Goal: Find specific page/section: Find specific page/section

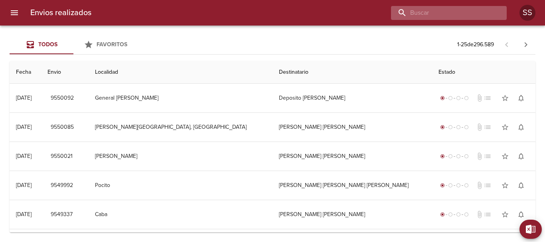
click at [450, 11] on input "buscar" at bounding box center [442, 13] width 102 height 14
click at [425, 14] on input "buscar" at bounding box center [442, 13] width 102 height 14
paste input "[PERSON_NAME]"
click at [403, 15] on input "[PERSON_NAME]" at bounding box center [442, 13] width 102 height 14
click at [404, 13] on input "[PERSON_NAME]" at bounding box center [442, 13] width 102 height 14
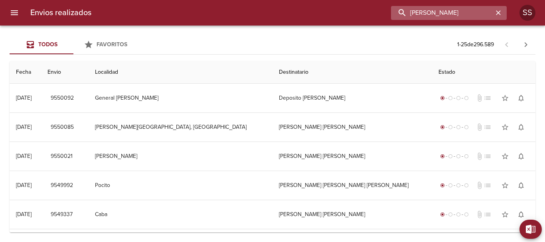
click at [488, 12] on input "[PERSON_NAME]" at bounding box center [442, 13] width 102 height 14
type input "[PERSON_NAME]"
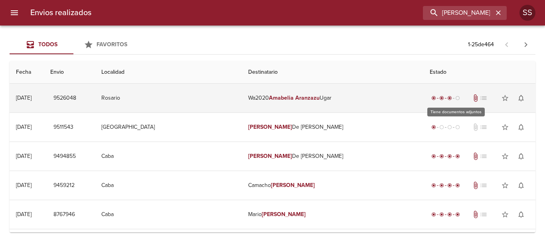
click at [472, 100] on span "attach_file" at bounding box center [476, 98] width 8 height 8
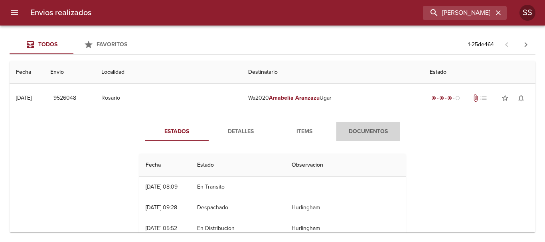
click at [365, 131] on span "Documentos" at bounding box center [368, 132] width 54 height 10
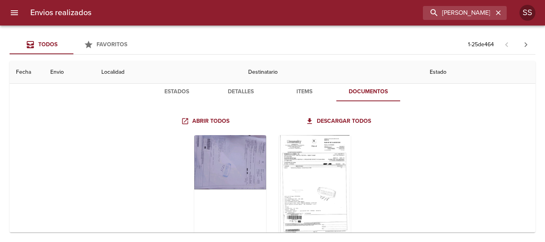
scroll to position [80, 0]
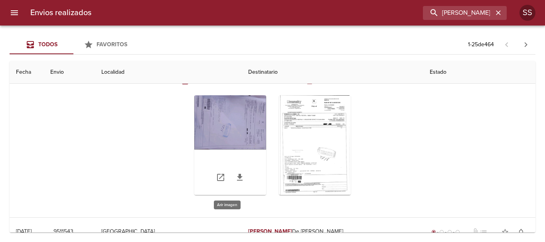
click at [228, 128] on div "Tabla de envíos del cliente" at bounding box center [230, 145] width 72 height 100
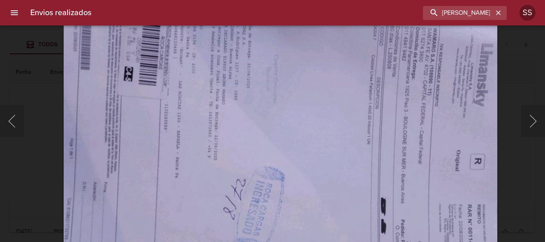
click at [306, 192] on img "Lightbox" at bounding box center [280, 163] width 435 height 327
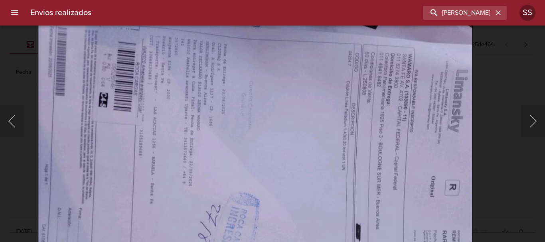
click at [272, 134] on img "Lightbox" at bounding box center [255, 189] width 435 height 327
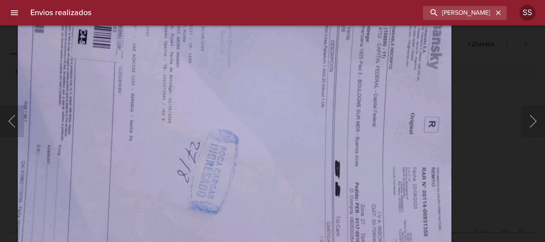
click at [261, 90] on img "Lightbox" at bounding box center [234, 125] width 435 height 327
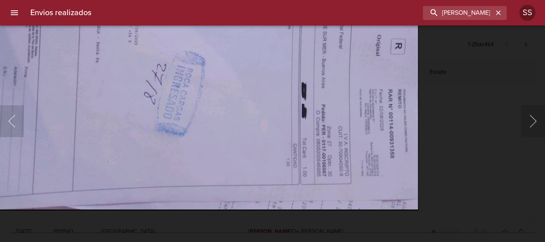
click at [243, 65] on img "Lightbox" at bounding box center [201, 47] width 435 height 327
